Goal: Communication & Community: Answer question/provide support

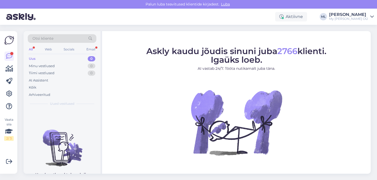
click at [33, 61] on div "Uus" at bounding box center [32, 58] width 7 height 5
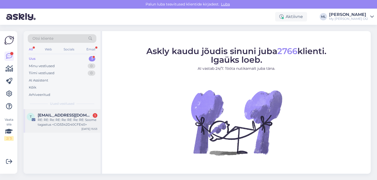
click at [56, 130] on div "t [EMAIL_ADDRESS][DOMAIN_NAME] 1 RE: RE: Re: RE: Re: RE: Re: RE: Soome tagastus…" at bounding box center [62, 121] width 77 height 24
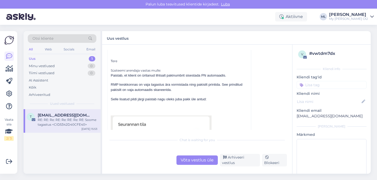
scroll to position [3270, 0]
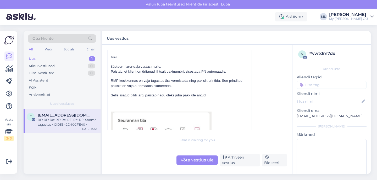
click at [111, 56] on div "Tere" at bounding box center [179, 57] width 137 height 5
click at [122, 64] on div at bounding box center [179, 62] width 137 height 5
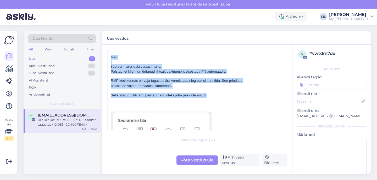
drag, startPoint x: 111, startPoint y: 56, endPoint x: 217, endPoint y: 99, distance: 114.1
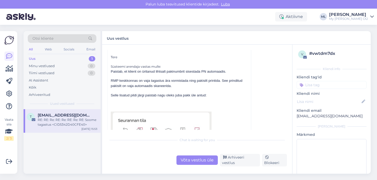
click at [213, 105] on p at bounding box center [179, 104] width 137 height 5
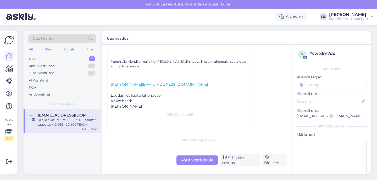
scroll to position [3680, 0]
click at [153, 82] on link "[PERSON_NAME][EMAIL_ADDRESS][DOMAIN_NAME]" at bounding box center [159, 84] width 97 height 5
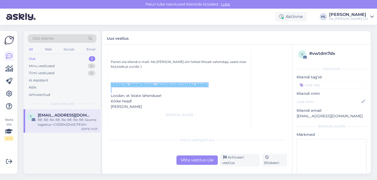
drag, startPoint x: 165, startPoint y: 79, endPoint x: 109, endPoint y: 75, distance: 56.4
copy div "[PERSON_NAME][EMAIL_ADDRESS][DOMAIN_NAME]"
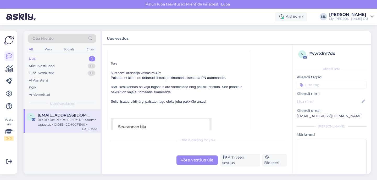
scroll to position [3272, 0]
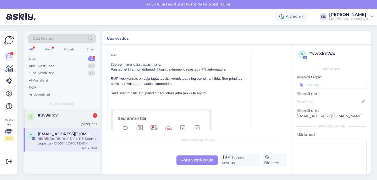
click at [75, 120] on div "," at bounding box center [68, 120] width 60 height 5
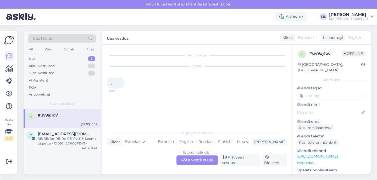
scroll to position [0, 0]
click at [232, 162] on div "Arhiveeri vestlus" at bounding box center [240, 160] width 40 height 13
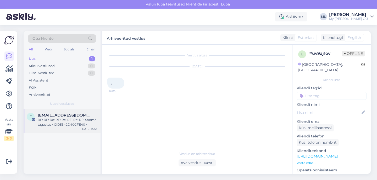
click at [76, 121] on div "RE: RE: Re: RE: Re: RE: Re: RE: Soome tagastus <CID5342D40CFE40>" at bounding box center [68, 122] width 60 height 9
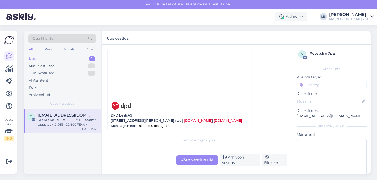
scroll to position [3400, 0]
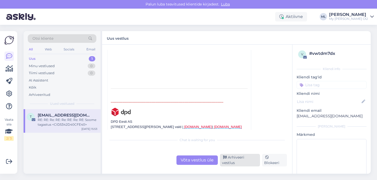
click at [240, 161] on div "Arhiveeri vestlus" at bounding box center [240, 160] width 40 height 13
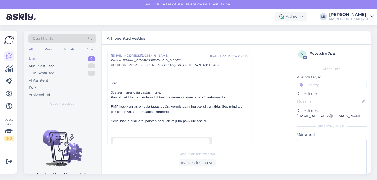
click at [35, 59] on div "Uus" at bounding box center [32, 58] width 7 height 5
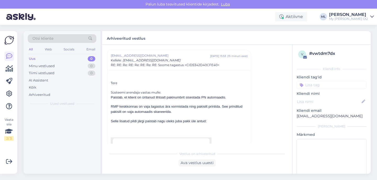
click at [35, 59] on div "Uus" at bounding box center [32, 58] width 7 height 5
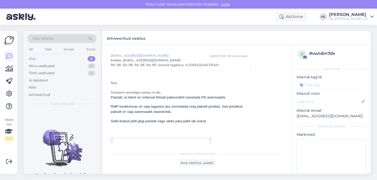
scroll to position [3244, 0]
click at [61, 58] on div "Uus 0" at bounding box center [62, 58] width 69 height 7
